Goal: Task Accomplishment & Management: Manage account settings

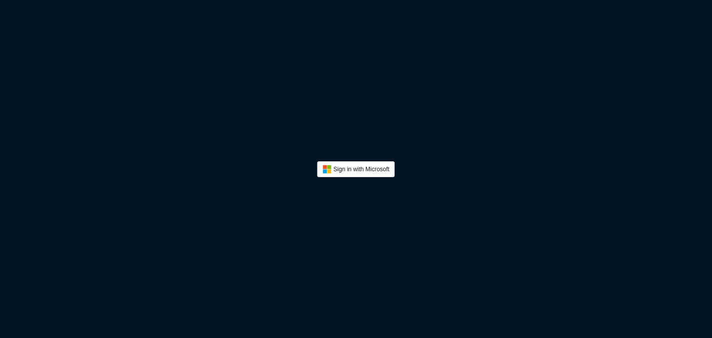
click at [370, 171] on button "Sign In" at bounding box center [356, 169] width 78 height 16
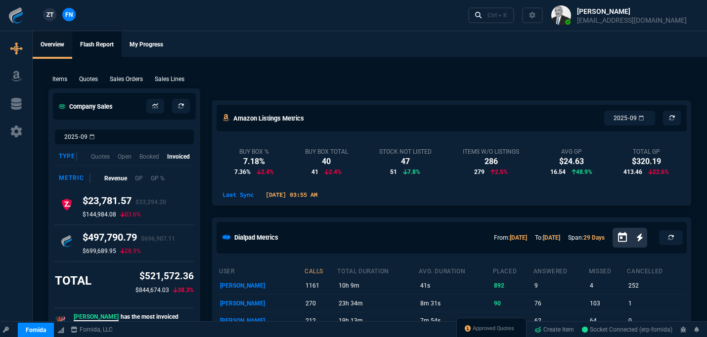
click at [104, 46] on link "Flash Report" at bounding box center [96, 45] width 49 height 28
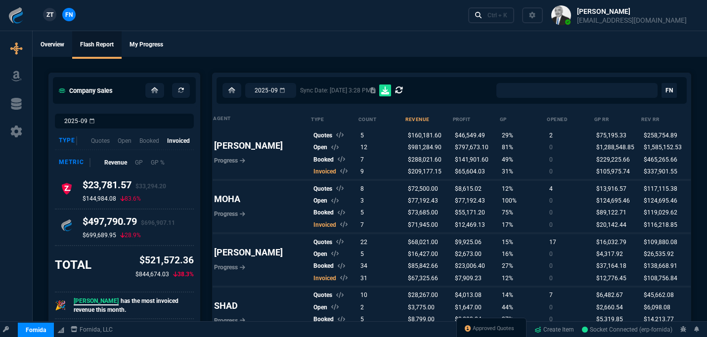
select select "0:"
click at [146, 198] on div "$144,984.08 83.6%" at bounding box center [125, 199] width 84 height 8
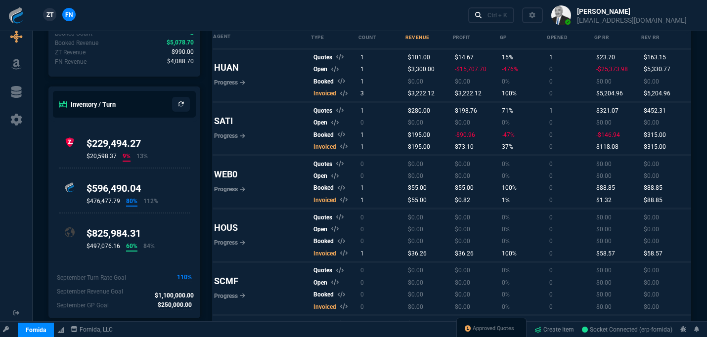
scroll to position [455, 0]
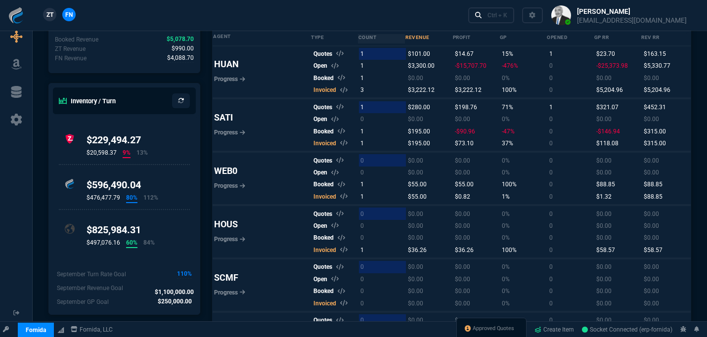
click at [596, 15] on button at bounding box center [619, 15] width 152 height 31
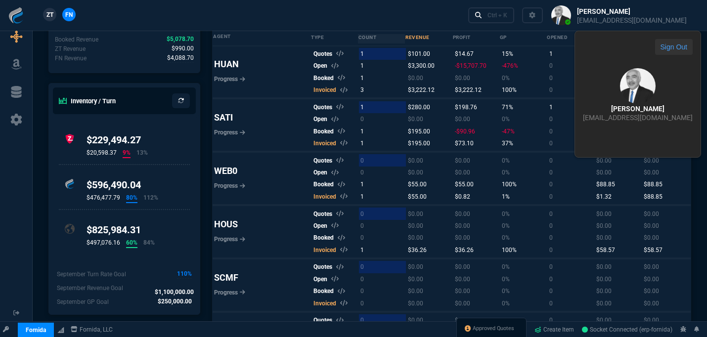
click at [655, 46] on button "Sign Out" at bounding box center [674, 47] width 38 height 16
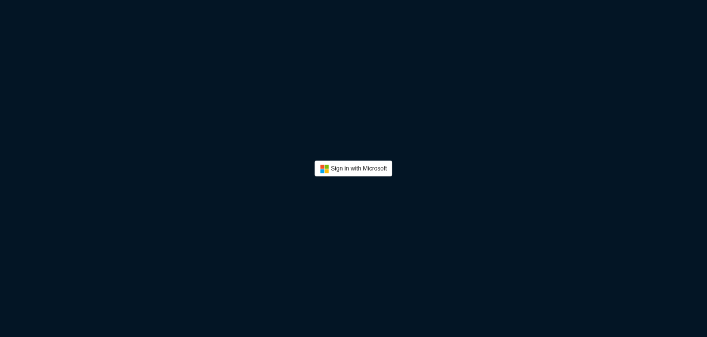
scroll to position [0, 0]
